Goal: Transaction & Acquisition: Purchase product/service

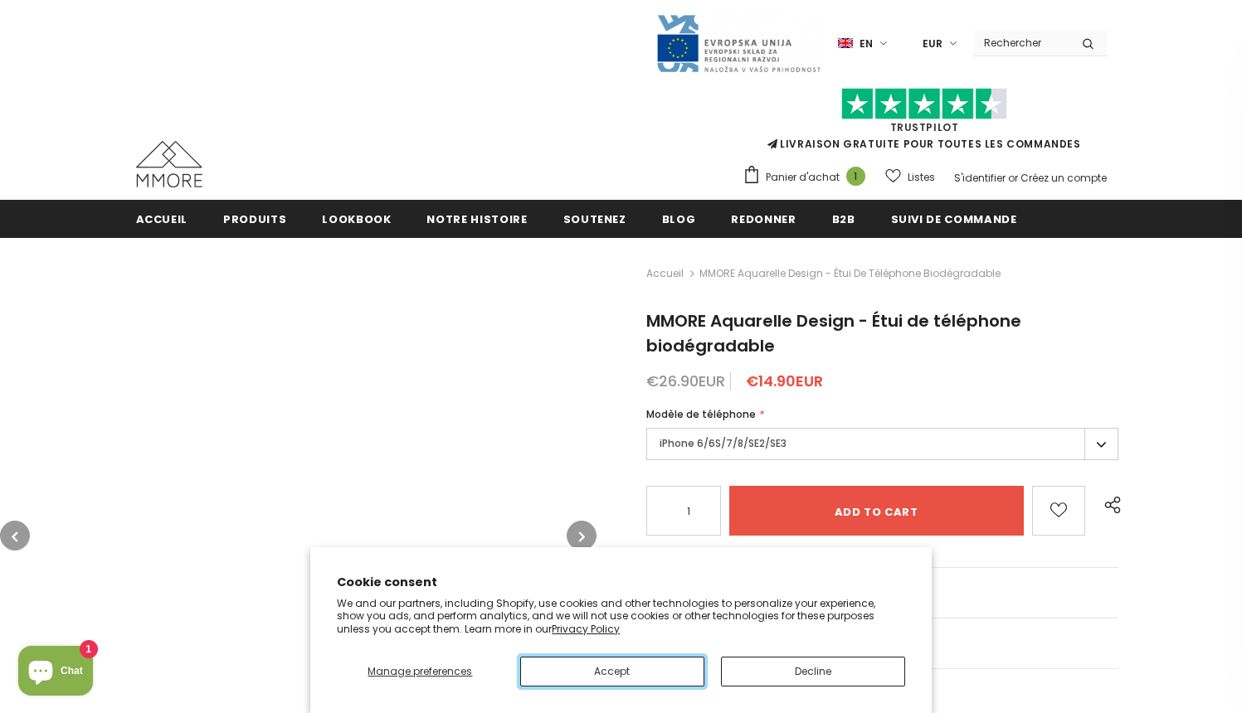
click at [611, 671] on button "Accept" at bounding box center [612, 672] width 184 height 30
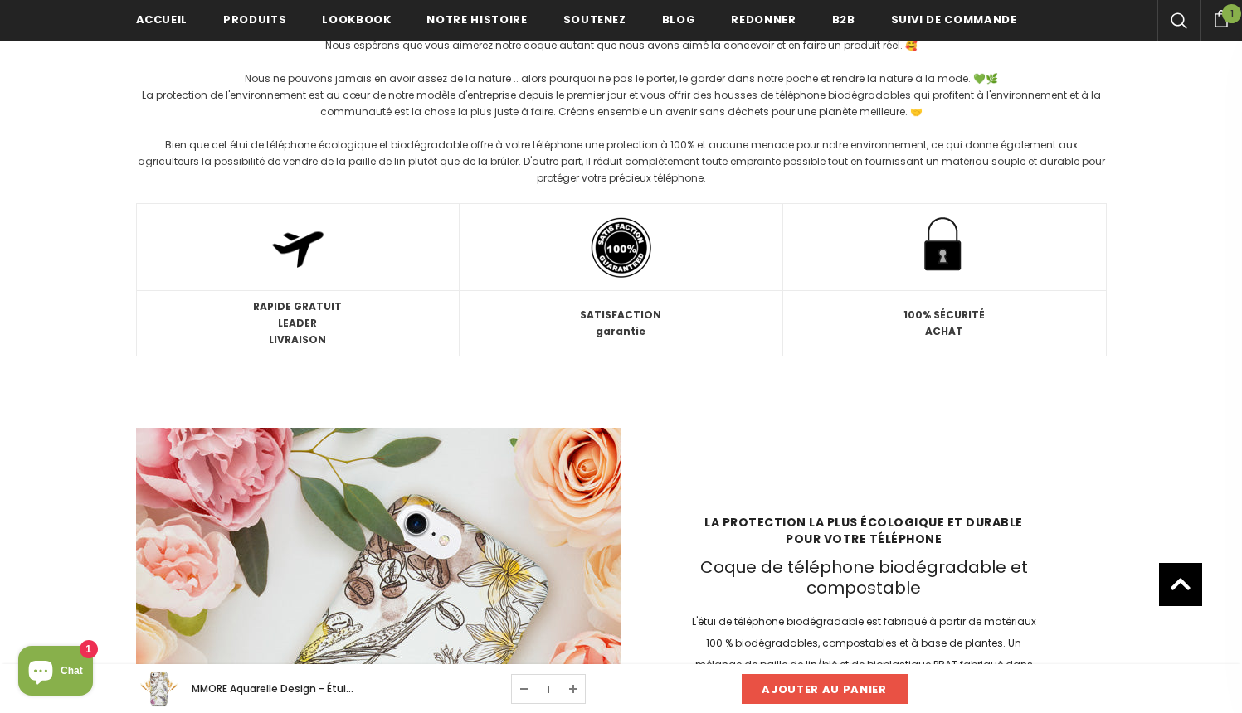
scroll to position [2140, 0]
